Goal: Information Seeking & Learning: Learn about a topic

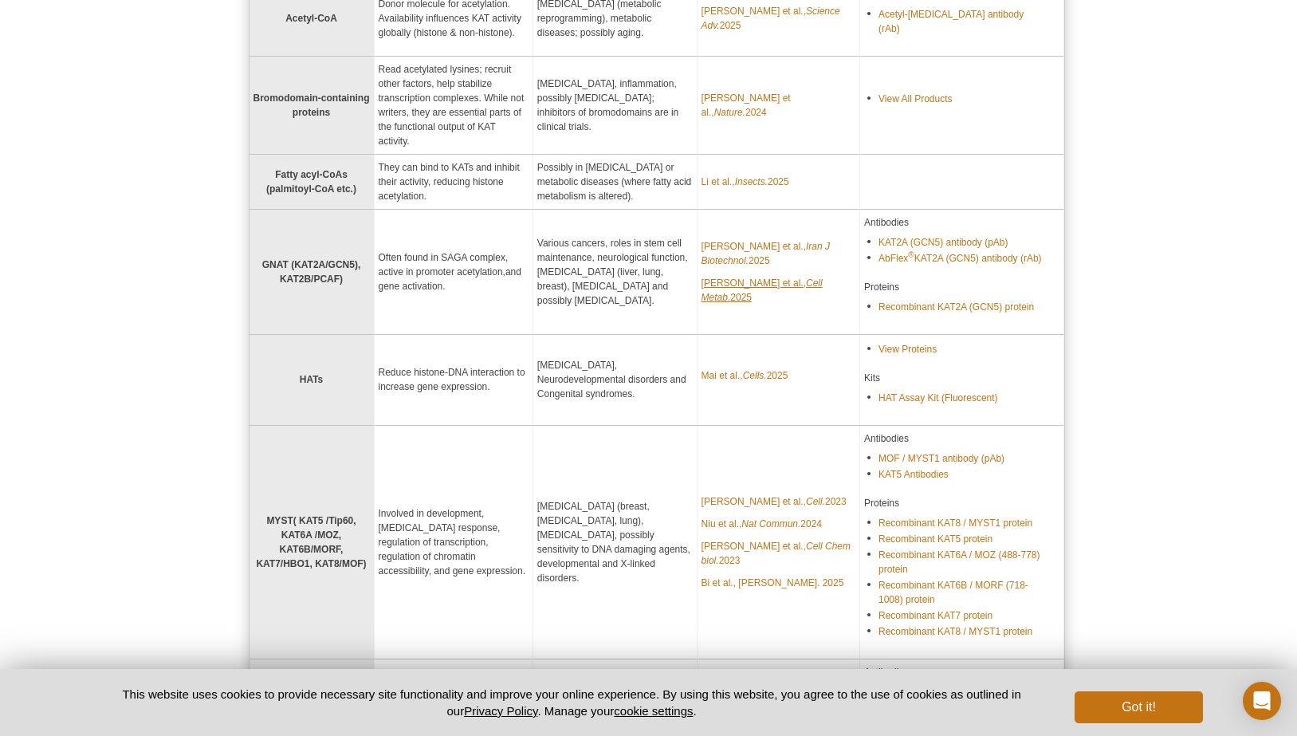
scroll to position [271, 0]
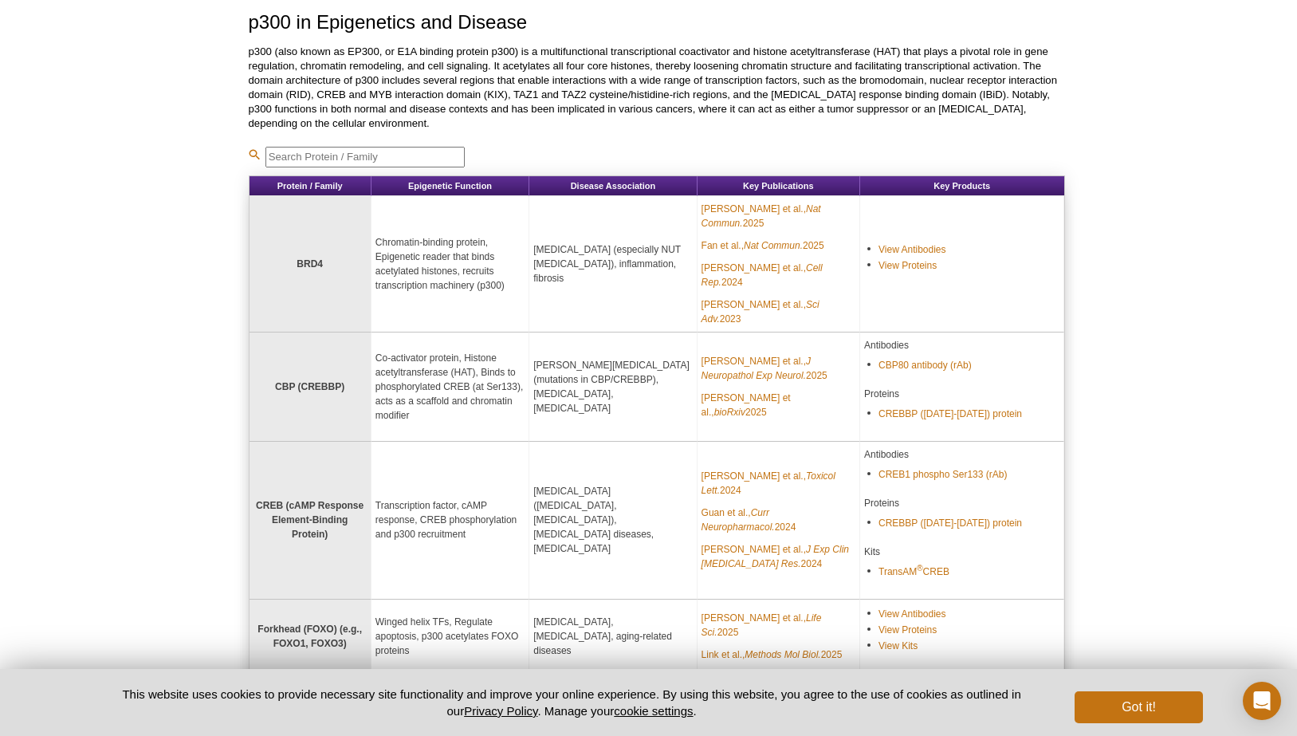
scroll to position [116, 0]
